Goal: Task Accomplishment & Management: Manage account settings

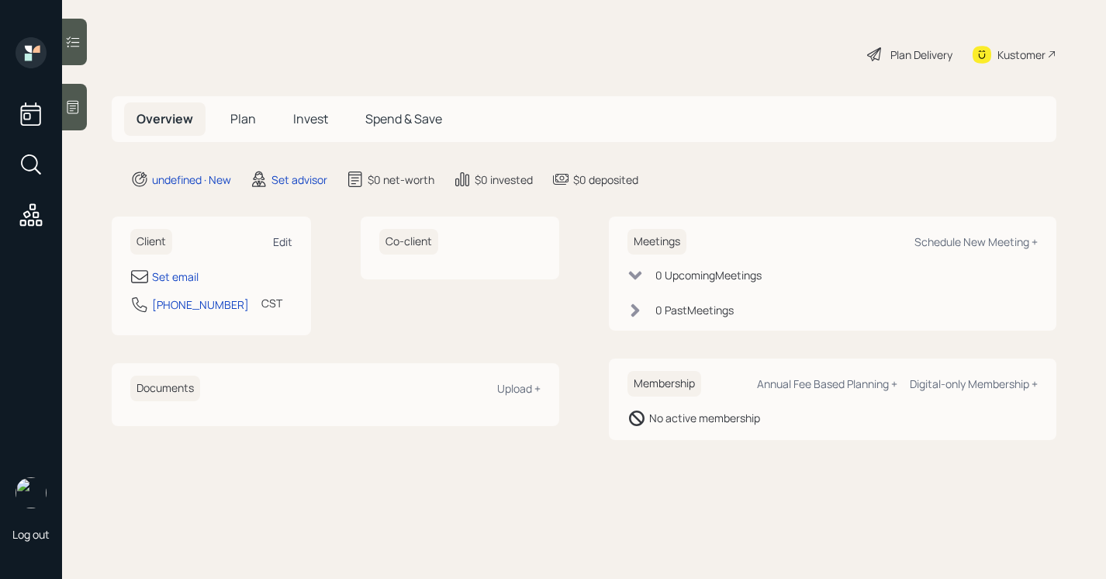
click at [287, 248] on div "Edit" at bounding box center [282, 241] width 19 height 15
select select "America/[GEOGRAPHIC_DATA]"
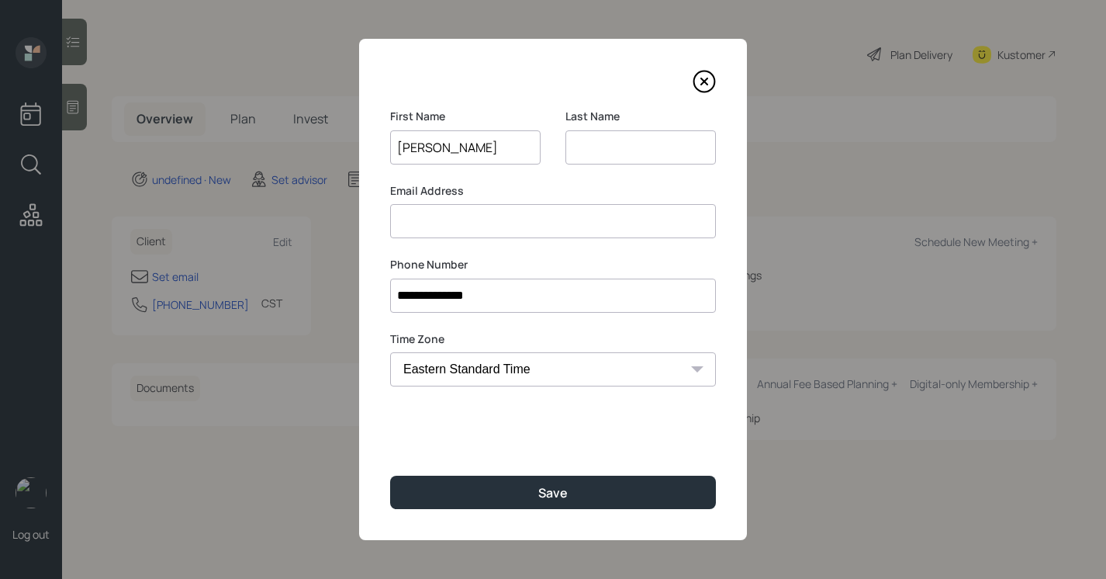
type input "[PERSON_NAME]"
click at [626, 142] on input at bounding box center [640, 147] width 150 height 34
type input "[PERSON_NAME]"
click at [448, 221] on input at bounding box center [553, 221] width 326 height 34
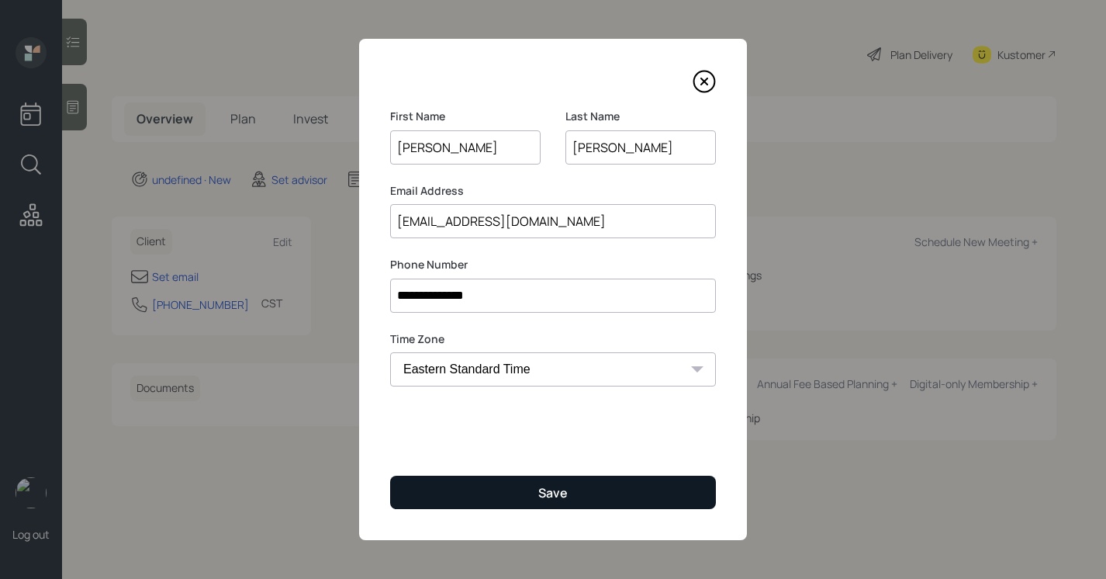
type input "[EMAIL_ADDRESS][DOMAIN_NAME]"
click at [530, 495] on button "Save" at bounding box center [553, 491] width 326 height 33
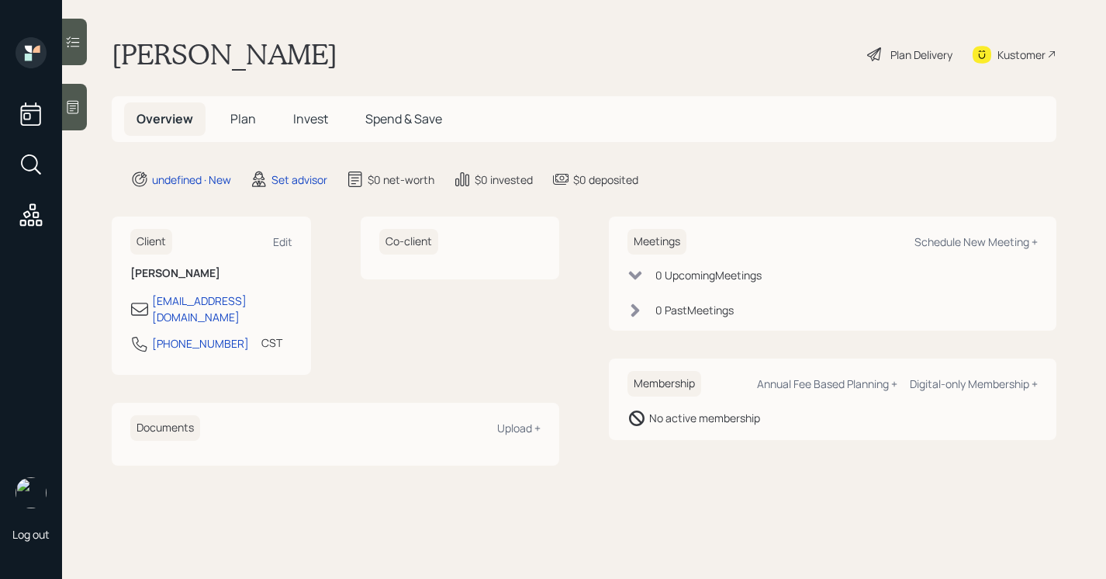
click at [81, 99] on icon at bounding box center [73, 107] width 16 height 16
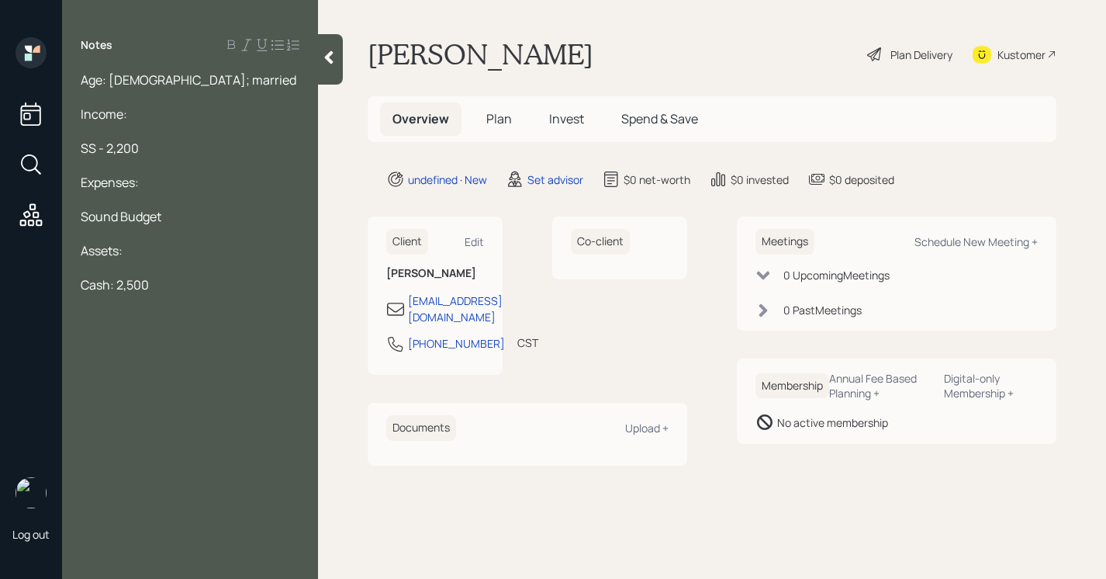
click at [167, 292] on div "Cash: 2,500" at bounding box center [190, 284] width 219 height 17
click at [104, 382] on span "Liabilites:" at bounding box center [108, 386] width 54 height 17
click at [151, 385] on div "Liabilities:" at bounding box center [190, 386] width 219 height 17
click at [185, 84] on div "Age: [DEMOGRAPHIC_DATA]; married" at bounding box center [190, 79] width 219 height 17
click at [87, 84] on span "Age: [DEMOGRAPHIC_DATA]; married" at bounding box center [189, 79] width 216 height 17
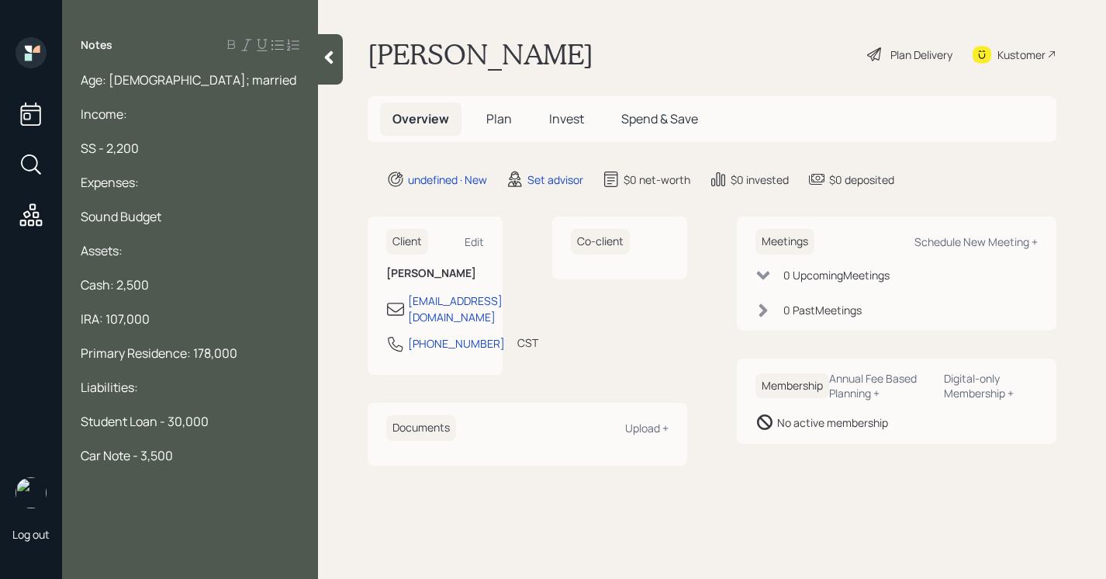
click at [85, 86] on span "Age: [DEMOGRAPHIC_DATA]; married" at bounding box center [189, 79] width 216 height 17
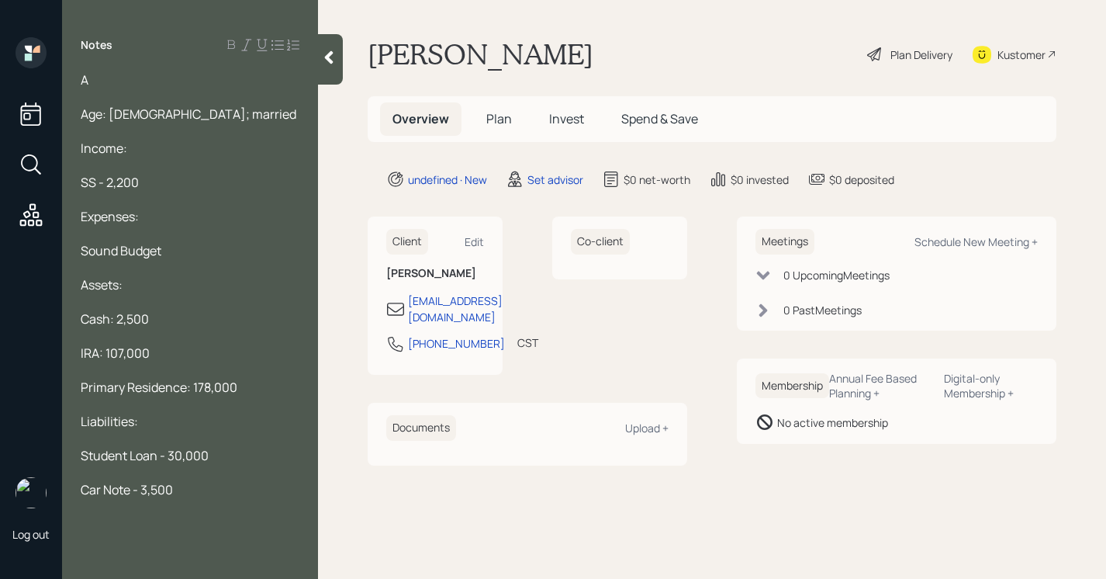
click at [93, 93] on div at bounding box center [190, 96] width 219 height 17
click at [92, 88] on div at bounding box center [190, 96] width 219 height 17
click at [92, 86] on div "A" at bounding box center [190, 79] width 219 height 17
click at [327, 50] on icon at bounding box center [329, 58] width 16 height 16
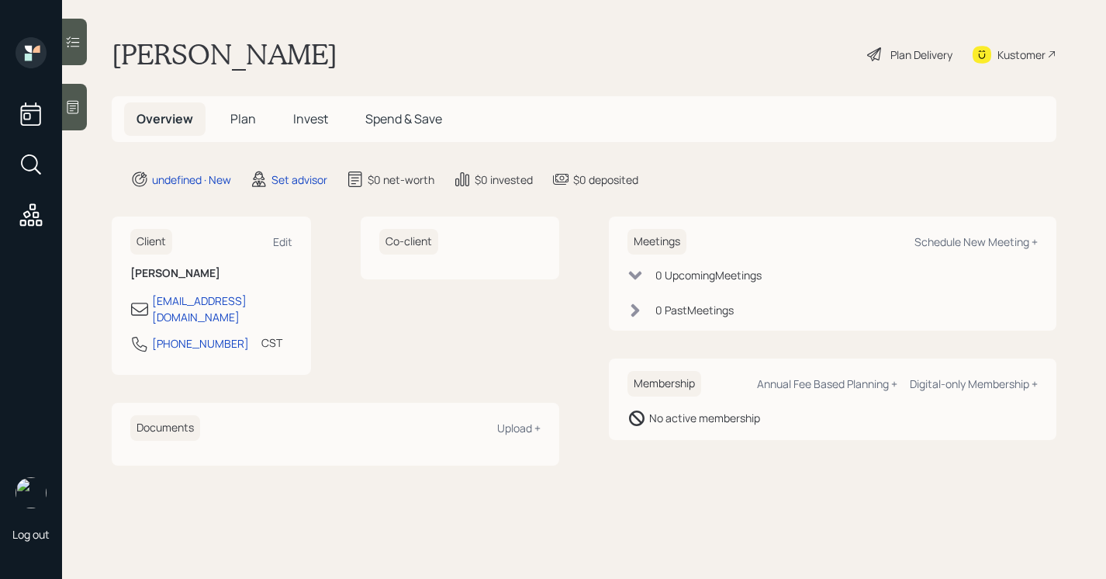
click at [71, 105] on icon at bounding box center [73, 107] width 12 height 13
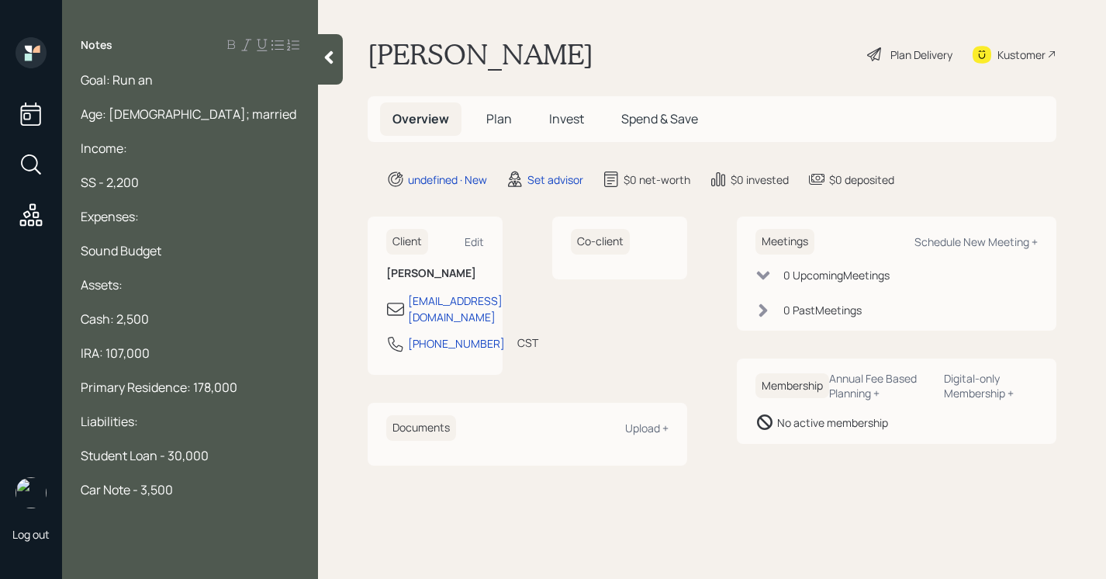
click at [185, 83] on div "Goal: Run an" at bounding box center [190, 79] width 219 height 17
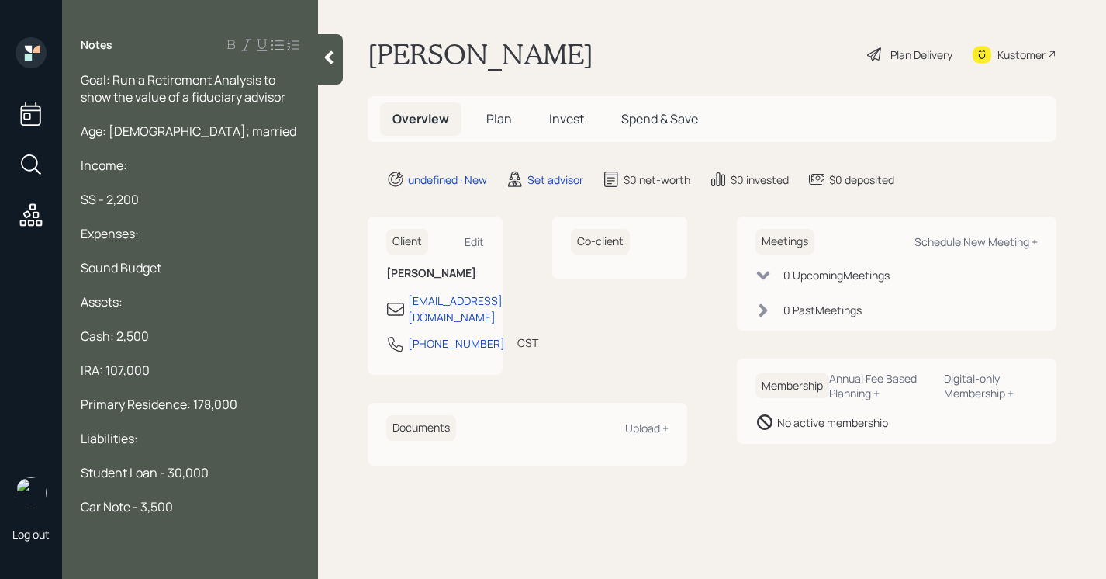
click at [308, 66] on div "Notes Goal: Run a Retirement Analysis to show the value of a fiduciary advisor …" at bounding box center [190, 298] width 256 height 523
click at [318, 66] on div "Notes Goal: Run a Retirement Analysis to show the value of a fiduciary advisor …" at bounding box center [190, 298] width 256 height 523
click at [333, 64] on icon at bounding box center [329, 58] width 16 height 16
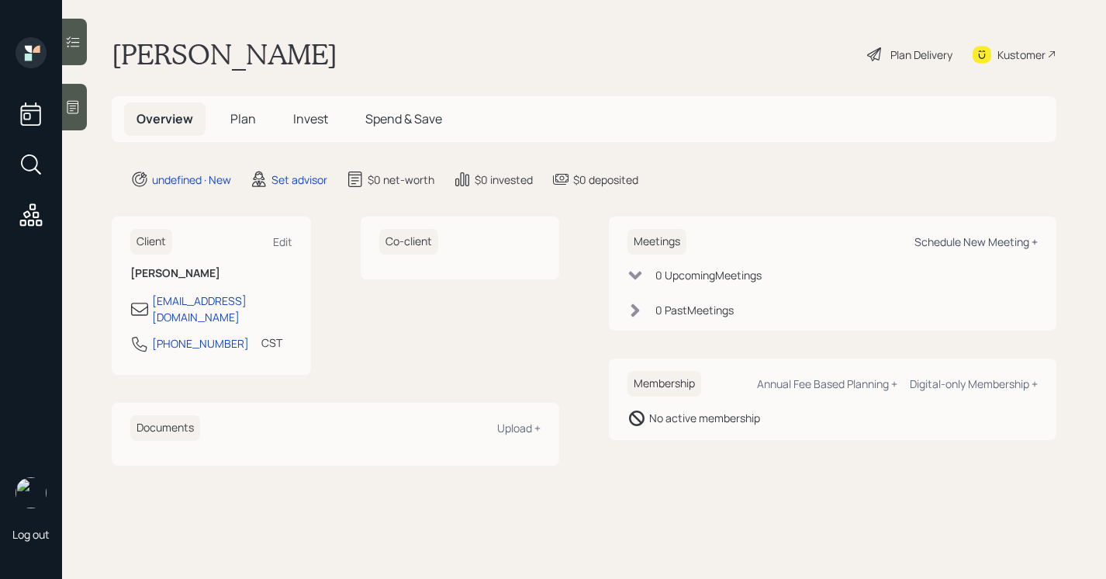
click at [1008, 242] on div "Schedule New Meeting +" at bounding box center [975, 241] width 123 height 15
select select "round-[PERSON_NAME]"
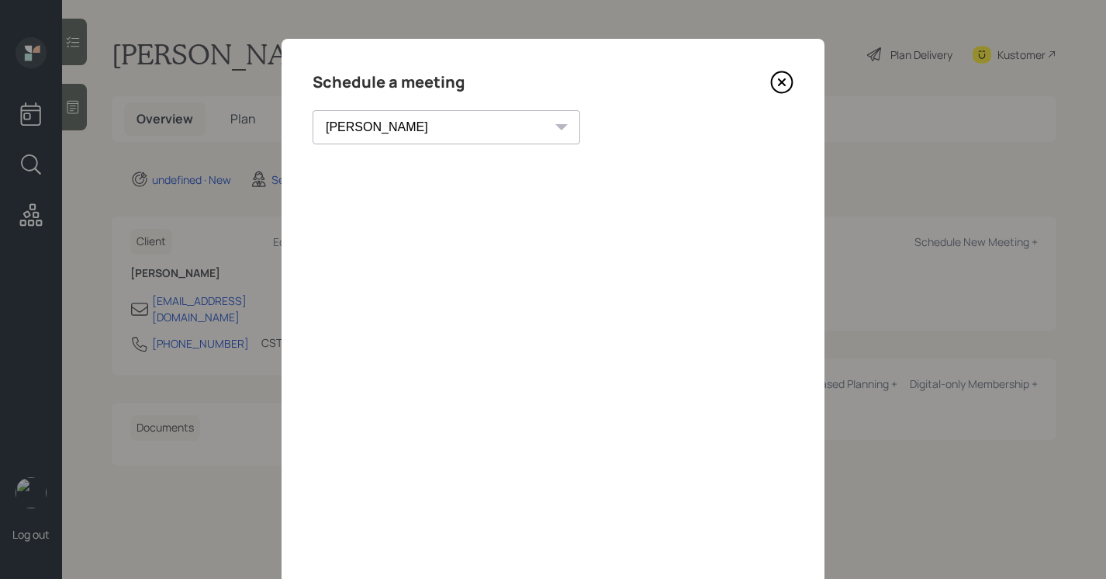
click at [779, 81] on icon at bounding box center [782, 82] width 6 height 6
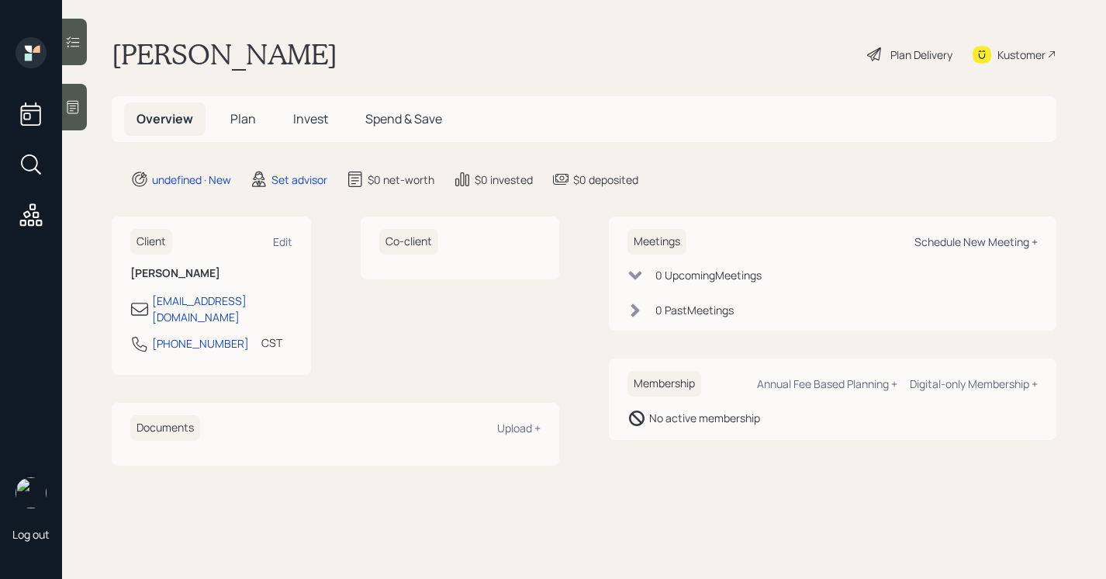
click at [980, 247] on div "Schedule New Meeting +" at bounding box center [975, 241] width 123 height 15
select select "round-[PERSON_NAME]"
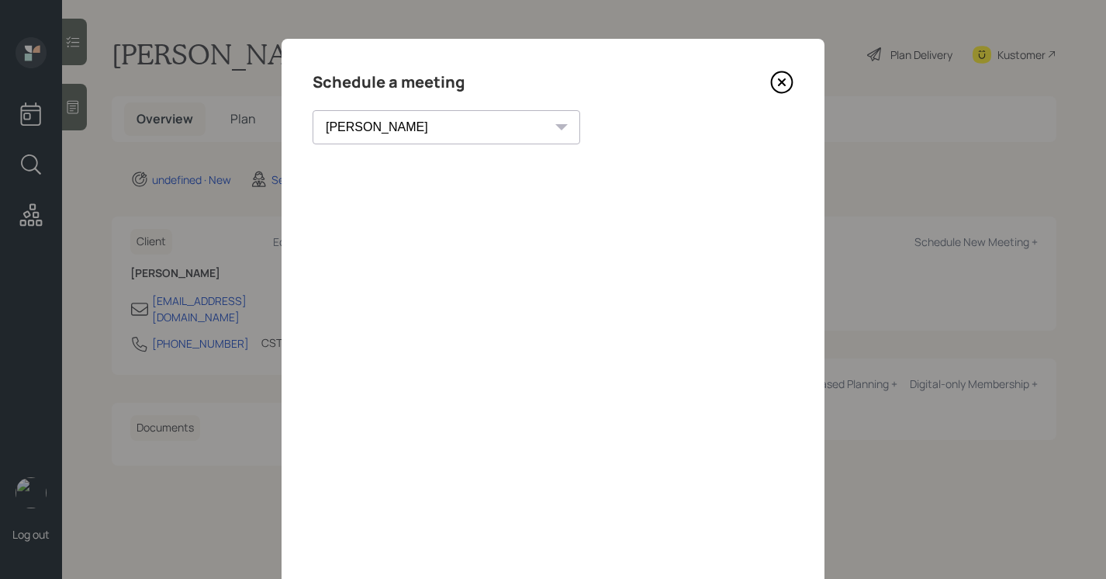
click at [788, 78] on icon at bounding box center [781, 82] width 23 height 23
